Goal: Transaction & Acquisition: Purchase product/service

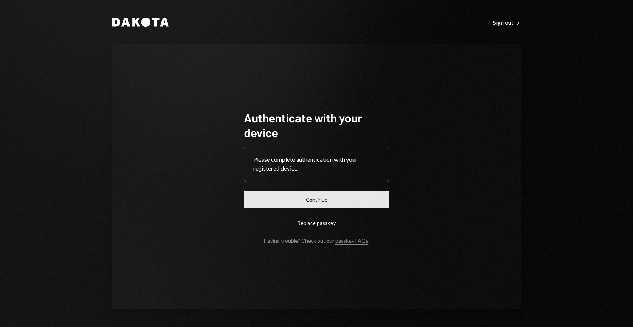
click at [330, 192] on button "Continue" at bounding box center [316, 199] width 145 height 17
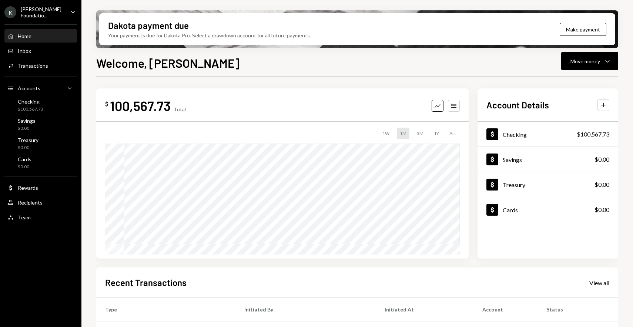
click at [258, 63] on div "Welcome, [PERSON_NAME] Move money Caret Down" at bounding box center [357, 62] width 522 height 16
click at [34, 201] on div "Recipients" at bounding box center [30, 202] width 25 height 6
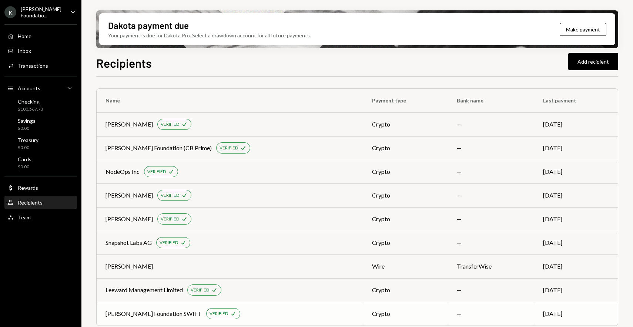
scroll to position [5, 0]
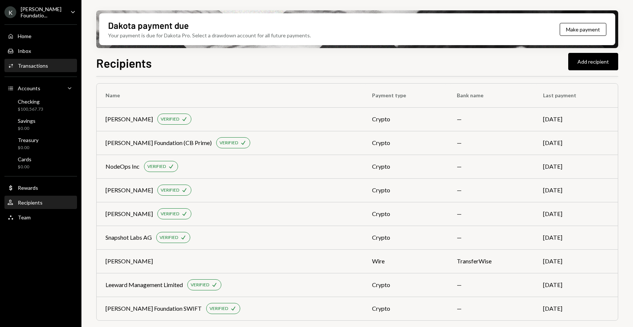
click at [38, 66] on div "Transactions" at bounding box center [33, 66] width 30 height 6
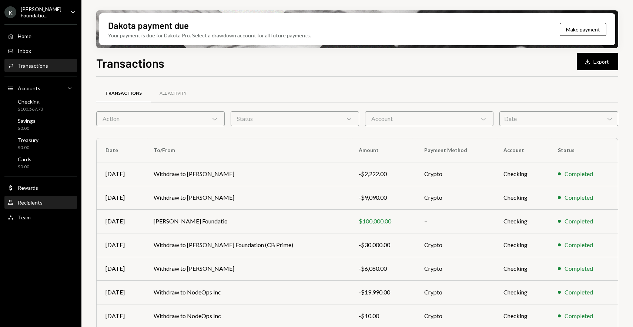
click at [34, 199] on div "Recipients" at bounding box center [30, 202] width 25 height 6
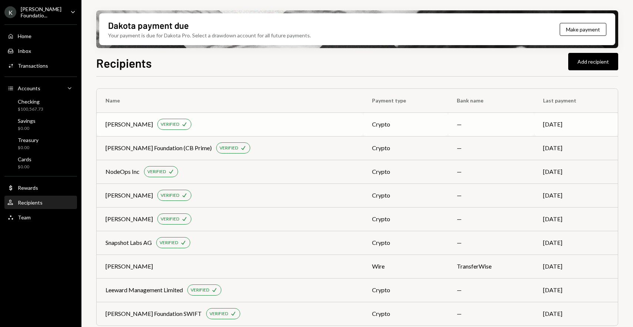
click at [262, 119] on div "[PERSON_NAME] VERIFIED Check" at bounding box center [229, 124] width 249 height 11
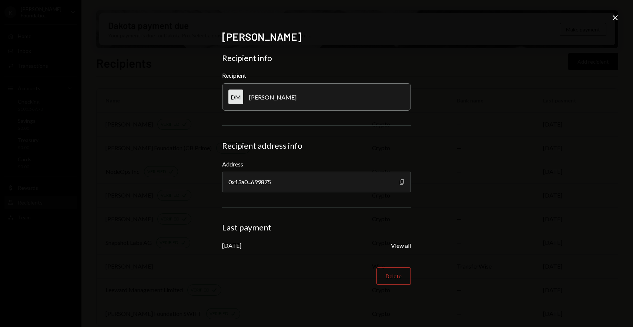
click at [458, 91] on div "[PERSON_NAME] Recipient info Recipient DM [PERSON_NAME] Recipient address info …" at bounding box center [316, 163] width 633 height 327
click at [617, 18] on icon "Close" at bounding box center [614, 17] width 9 height 9
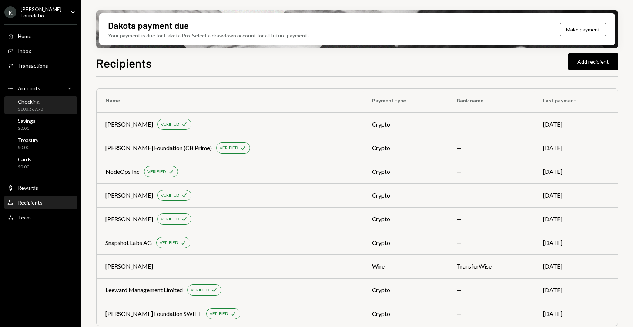
click at [35, 106] on div "$100,567.73" at bounding box center [31, 109] width 26 height 6
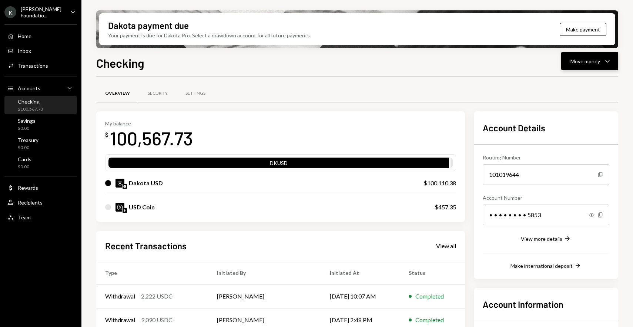
click at [609, 57] on icon "Caret Down" at bounding box center [607, 61] width 9 height 9
click at [572, 85] on div "Send" at bounding box center [583, 84] width 54 height 8
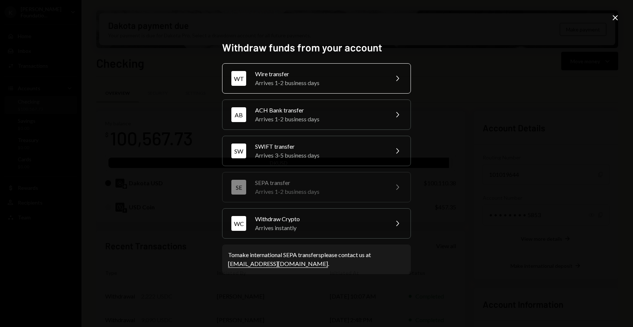
click at [327, 84] on div "Arrives 1-2 business days" at bounding box center [319, 82] width 129 height 9
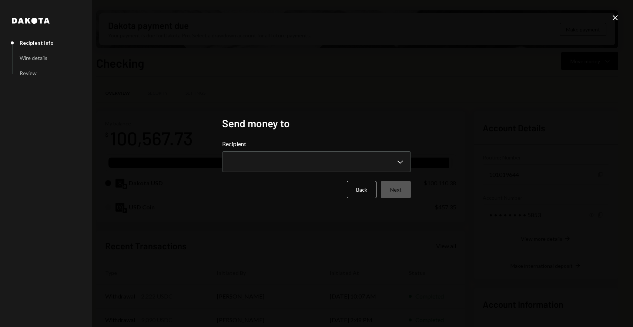
click at [617, 19] on icon "Close" at bounding box center [614, 17] width 9 height 9
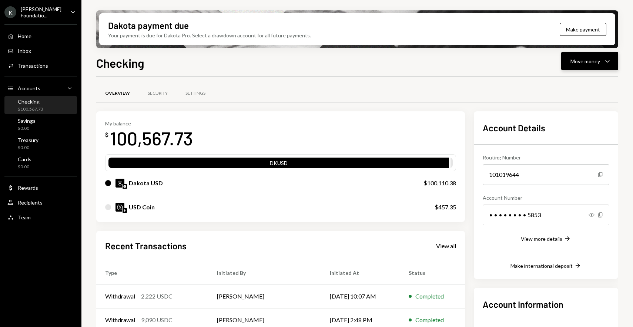
click at [574, 65] on div "Move money Caret Down" at bounding box center [589, 61] width 38 height 9
click at [565, 84] on div "Send" at bounding box center [583, 84] width 54 height 8
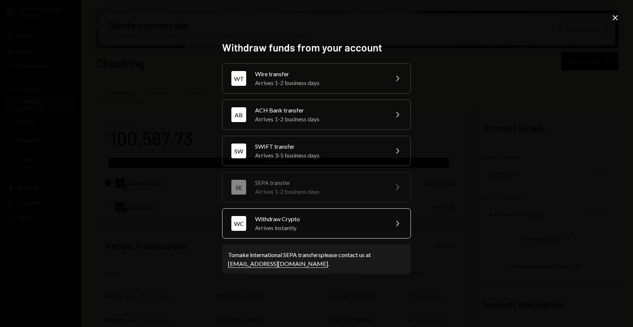
click at [325, 218] on div "Withdraw Crypto" at bounding box center [319, 219] width 129 height 9
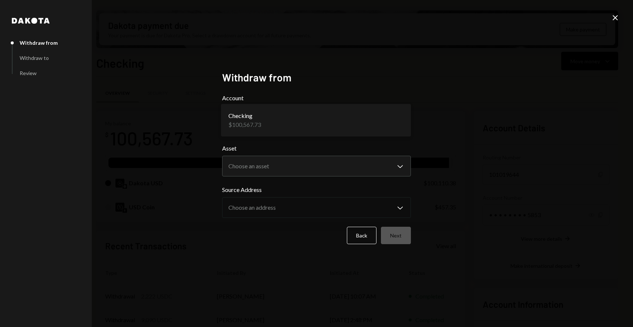
click at [278, 115] on body "K [PERSON_NAME] Foundatio... Caret Down Home Home Inbox Inbox Activities Transa…" at bounding box center [316, 163] width 633 height 327
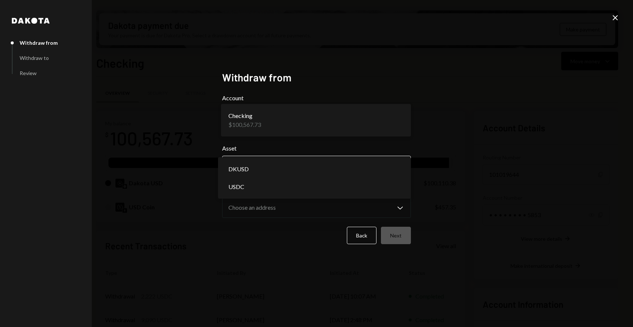
click at [271, 171] on body "K [PERSON_NAME] Foundatio... Caret Down Home Home Inbox Inbox Activities Transa…" at bounding box center [316, 163] width 633 height 327
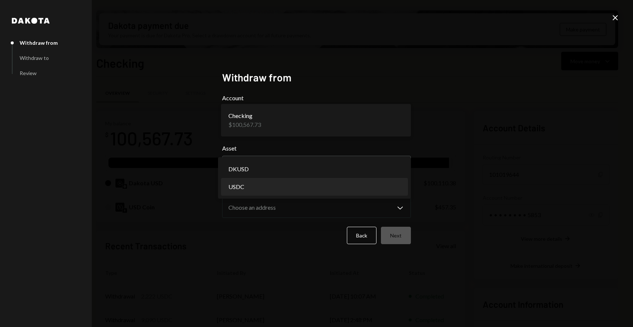
select select "****"
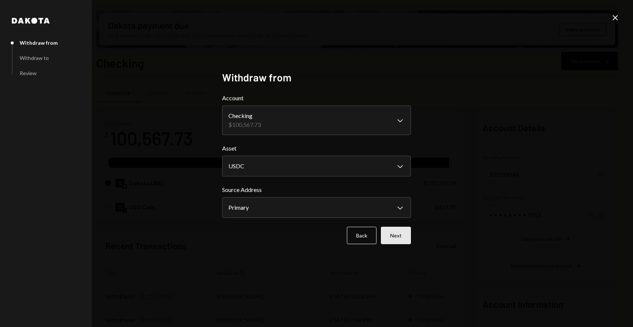
click at [396, 241] on button "Next" at bounding box center [396, 235] width 30 height 17
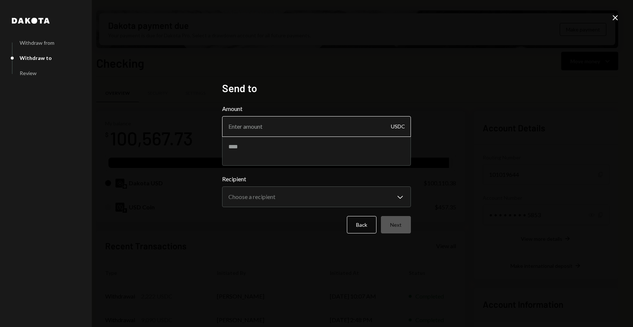
click at [271, 129] on input "Amount" at bounding box center [316, 126] width 189 height 21
paste input "8585.00"
type input "8585.00"
click at [320, 155] on textarea at bounding box center [316, 151] width 189 height 30
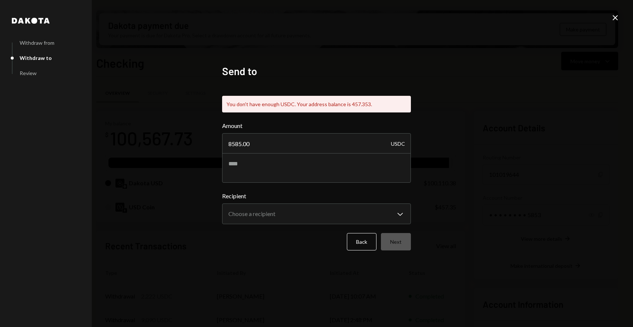
click at [615, 16] on icon "Close" at bounding box center [614, 17] width 9 height 9
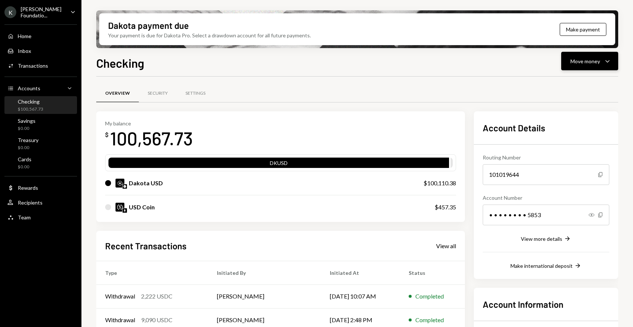
click at [596, 66] on button "Move money Caret Down" at bounding box center [589, 61] width 57 height 18
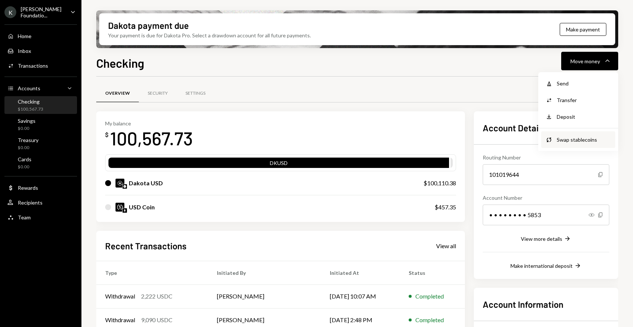
click at [577, 137] on div "Swap stablecoins" at bounding box center [583, 140] width 54 height 8
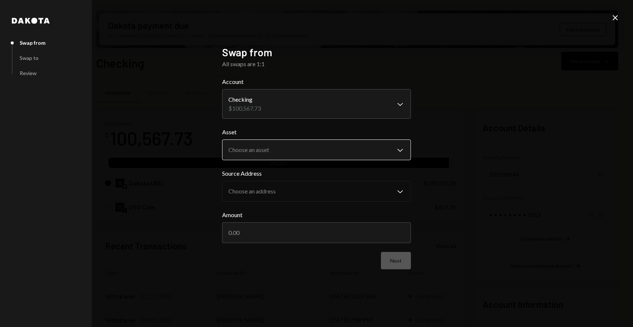
click at [315, 149] on body "K [PERSON_NAME] Foundatio... Caret Down Home Home Inbox Inbox Activities Transa…" at bounding box center [316, 163] width 633 height 327
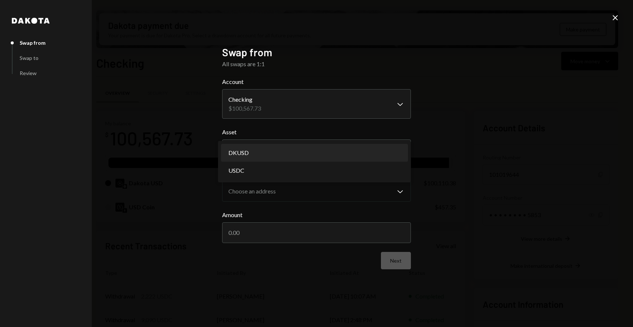
select select "*****"
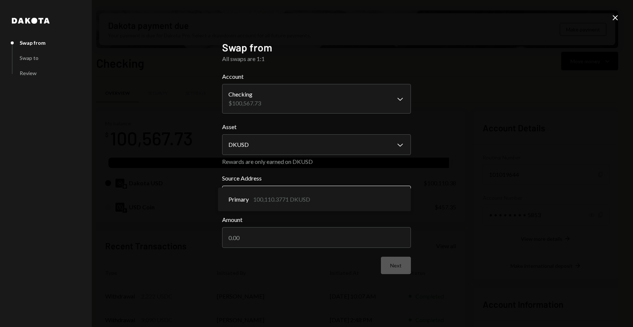
click at [296, 193] on body "K [PERSON_NAME] Foundatio... Caret Down Home Home Inbox Inbox Activities Transa…" at bounding box center [316, 163] width 633 height 327
click at [293, 235] on input "Amount" at bounding box center [316, 237] width 189 height 21
click at [462, 181] on div "**********" at bounding box center [316, 163] width 633 height 327
click at [353, 235] on input "Amount" at bounding box center [316, 237] width 189 height 21
type input "10000"
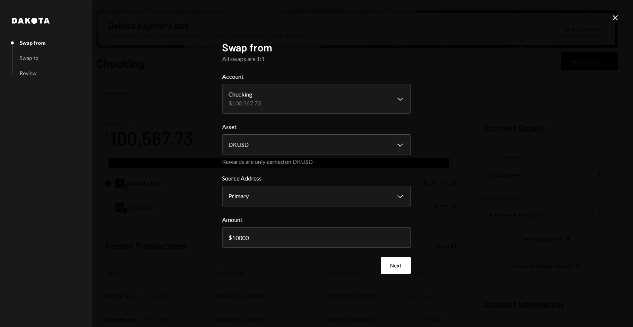
click at [441, 200] on div "**********" at bounding box center [316, 163] width 633 height 327
click at [398, 266] on button "Next" at bounding box center [396, 265] width 30 height 17
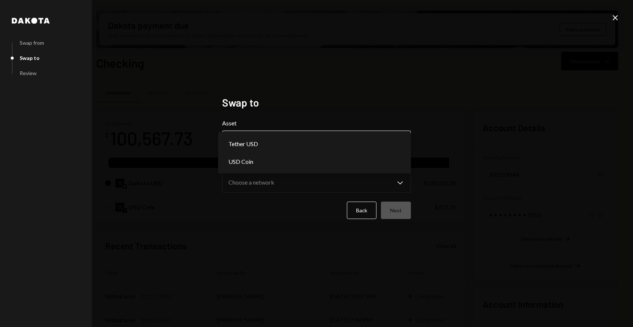
click at [314, 148] on body "K [PERSON_NAME] Foundatio... Caret Down Home Home Inbox Inbox Activities Transa…" at bounding box center [316, 163] width 633 height 327
select select "****"
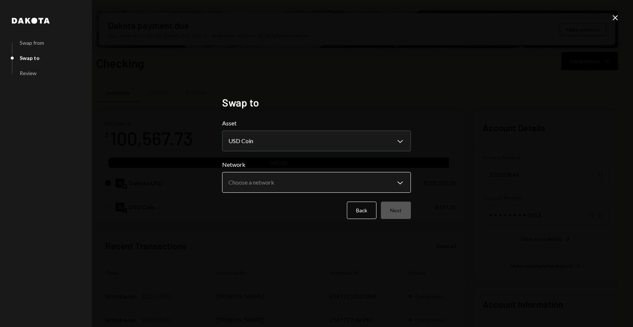
click at [273, 186] on body "K [PERSON_NAME] Foundatio... Caret Down Home Home Inbox Inbox Activities Transa…" at bounding box center [316, 163] width 633 height 327
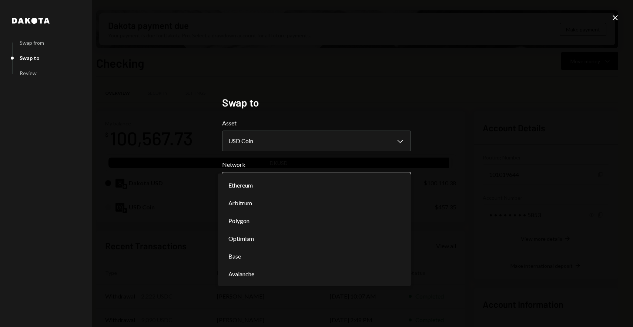
select select "**********"
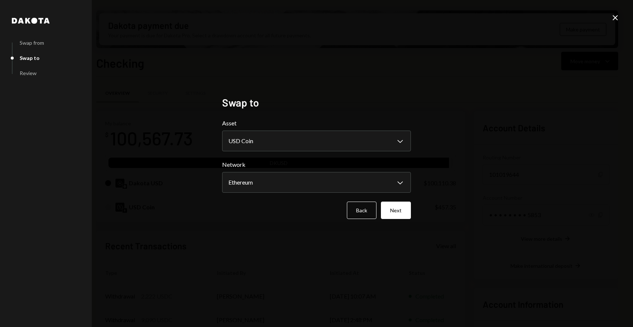
click at [456, 154] on div "**********" at bounding box center [316, 163] width 633 height 327
click at [401, 211] on button "Next" at bounding box center [396, 210] width 30 height 17
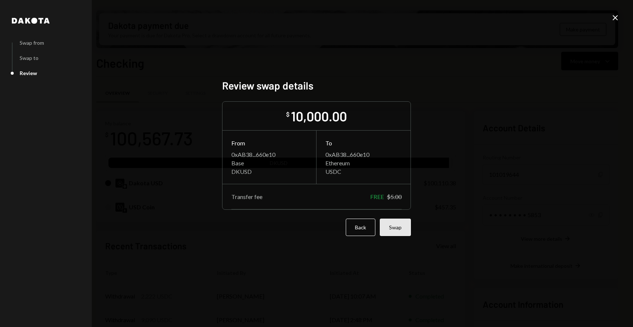
click at [394, 231] on button "Swap" at bounding box center [395, 227] width 31 height 17
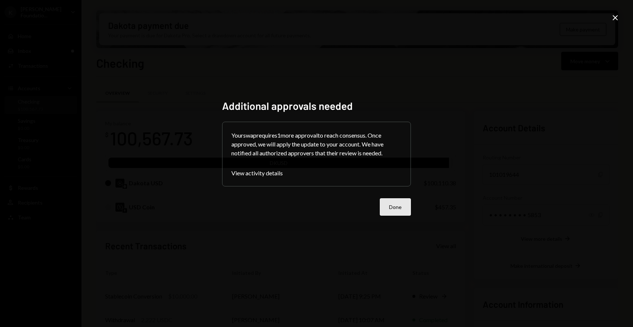
click at [401, 199] on button "Done" at bounding box center [395, 206] width 31 height 17
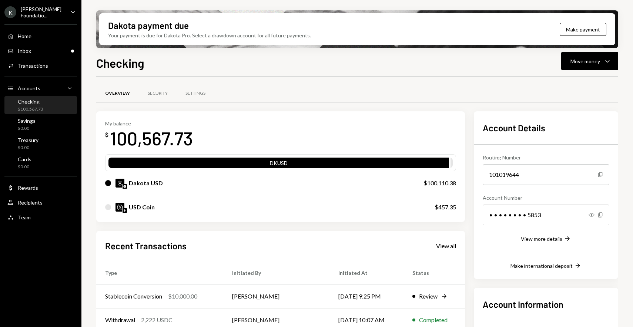
click at [31, 225] on div "K [PERSON_NAME] Foundatio... Caret Down Home Home Inbox Inbox Activities Transa…" at bounding box center [40, 163] width 81 height 327
click at [31, 218] on div "Team Team" at bounding box center [40, 217] width 67 height 7
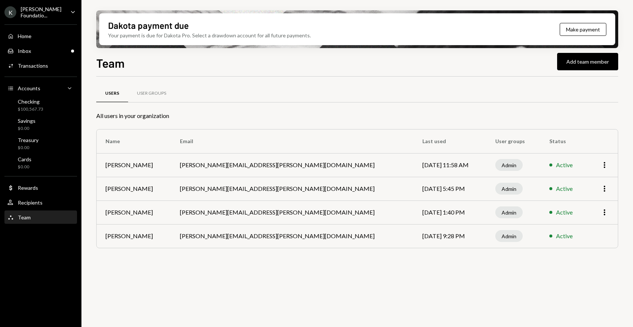
click at [352, 73] on div "Team Add team member Users User Groups All users in your organization Name Emai…" at bounding box center [357, 212] width 522 height 317
click at [48, 52] on div "Inbox Inbox" at bounding box center [40, 51] width 67 height 7
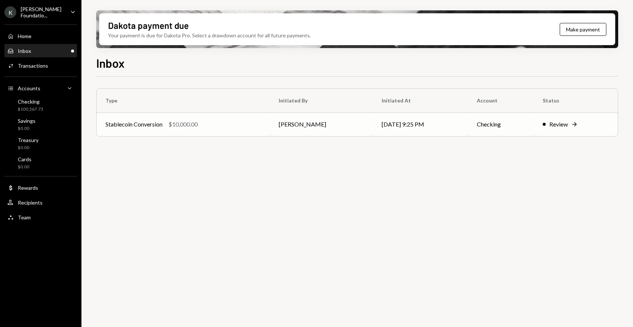
click at [198, 127] on div "$10,000.00" at bounding box center [182, 124] width 29 height 9
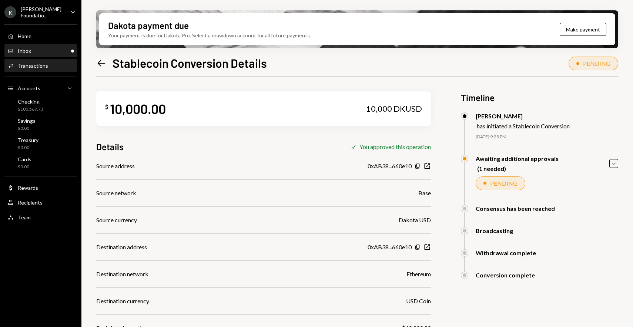
click at [62, 46] on div "Inbox Inbox" at bounding box center [40, 51] width 67 height 13
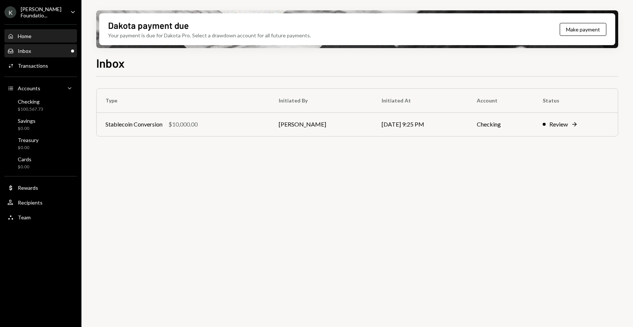
click at [60, 35] on div "Home Home" at bounding box center [40, 36] width 67 height 7
